Goal: Task Accomplishment & Management: Use online tool/utility

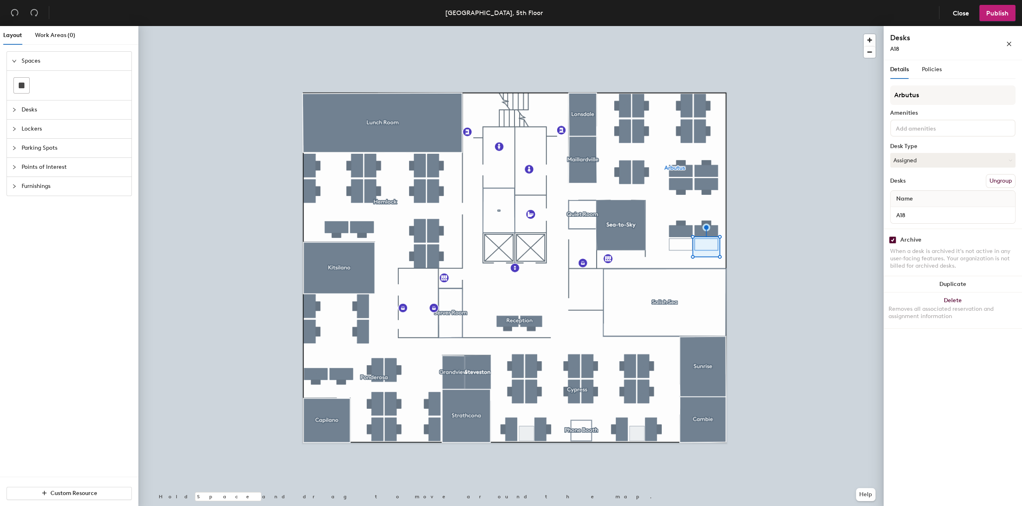
click at [891, 241] on input "checkbox" at bounding box center [892, 239] width 7 height 7
checkbox input "false"
click at [893, 241] on input "checkbox" at bounding box center [892, 239] width 7 height 7
checkbox input "false"
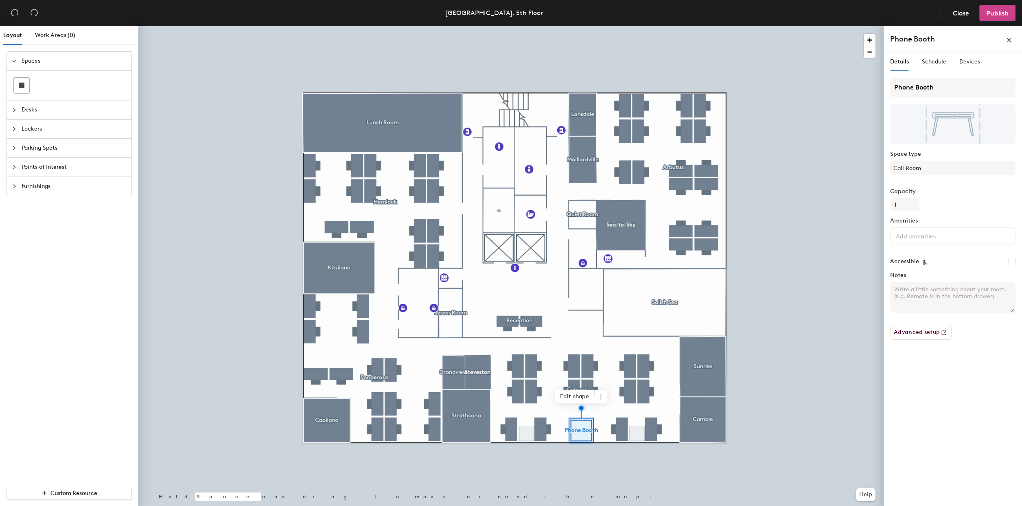
click at [1005, 12] on span "Publish" at bounding box center [997, 13] width 22 height 8
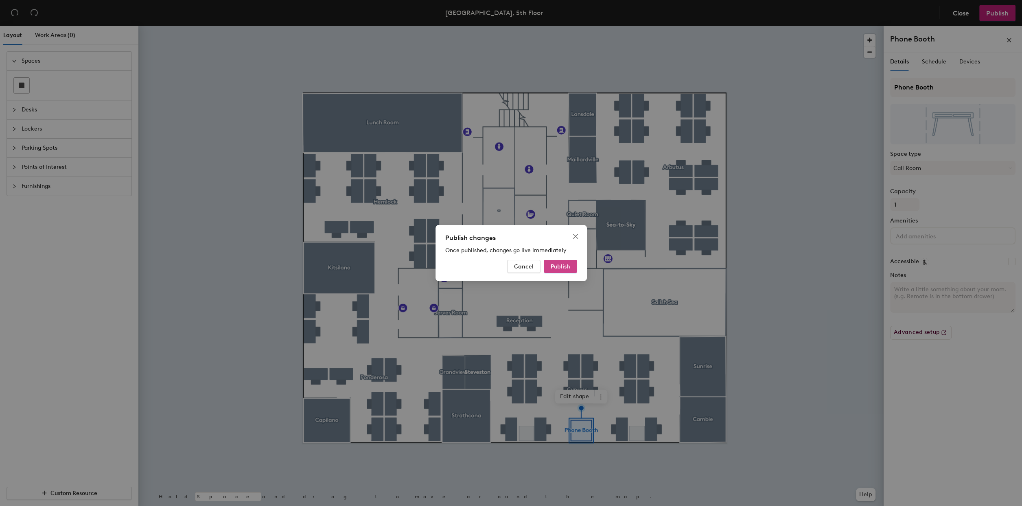
click at [557, 267] on span "Publish" at bounding box center [561, 266] width 20 height 7
